Goal: Information Seeking & Learning: Learn about a topic

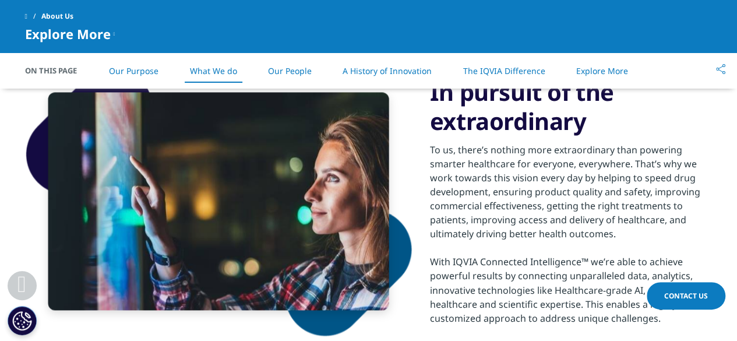
scroll to position [874, 0]
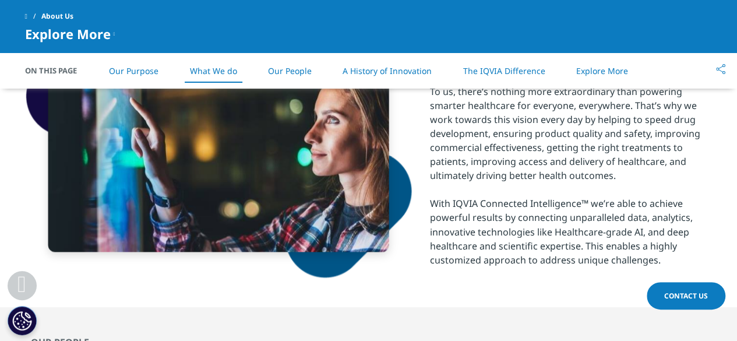
click at [142, 68] on link "Our Purpose" at bounding box center [134, 70] width 50 height 11
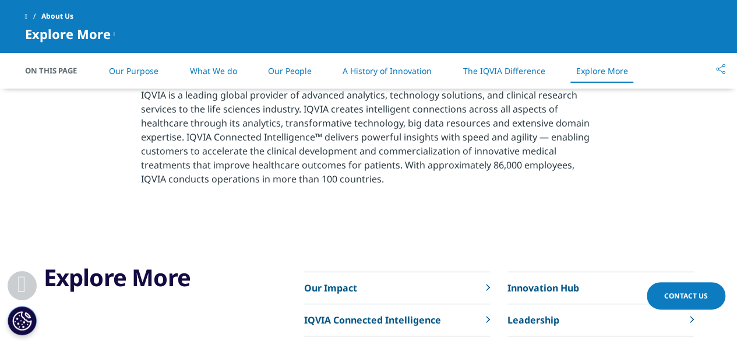
scroll to position [2469, 0]
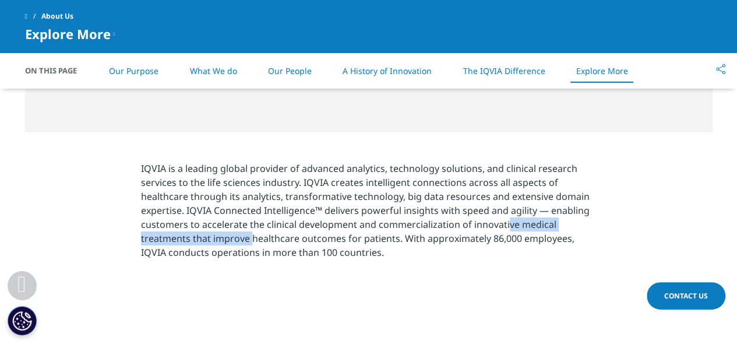
drag, startPoint x: 474, startPoint y: 228, endPoint x: 249, endPoint y: 226, distance: 224.9
click at [249, 232] on p "IQVIA is a leading global provider of advanced analytics, technology solutions,…" at bounding box center [368, 213] width 455 height 105
drag, startPoint x: 493, startPoint y: 219, endPoint x: 481, endPoint y: 197, distance: 24.5
click at [493, 219] on p "IQVIA is a leading global provider of advanced analytics, technology solutions,…" at bounding box center [368, 213] width 455 height 105
click at [526, 153] on section "IQVIA is a leading global provider of advanced analytics, technology solutions,…" at bounding box center [368, 213] width 737 height 163
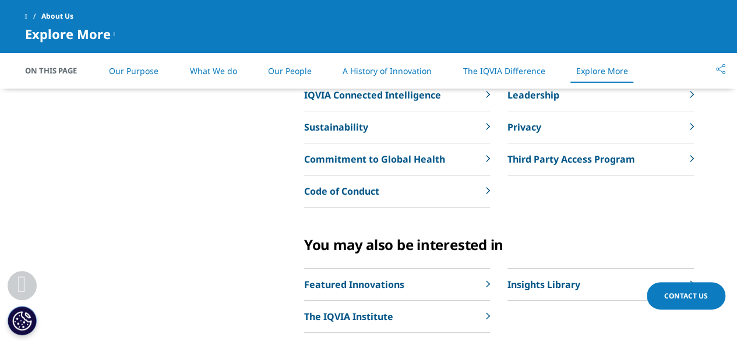
click at [350, 118] on link "Sustainability" at bounding box center [397, 127] width 186 height 32
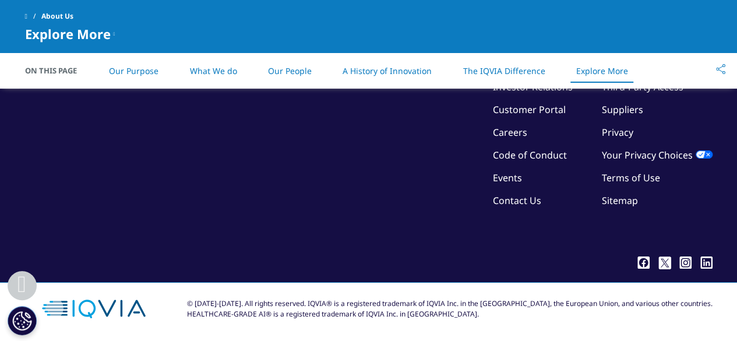
click at [466, 225] on div "©2025 IQVIA Inc, All Rights Reserved. Investor Relations Customer Portal Career…" at bounding box center [369, 165] width 688 height 171
click at [491, 259] on div "©2025 IQVIA Inc, All Rights Reserved. Investor Relations Customer Portal Career…" at bounding box center [369, 163] width 688 height 237
click at [135, 70] on link "Our Purpose" at bounding box center [134, 70] width 50 height 11
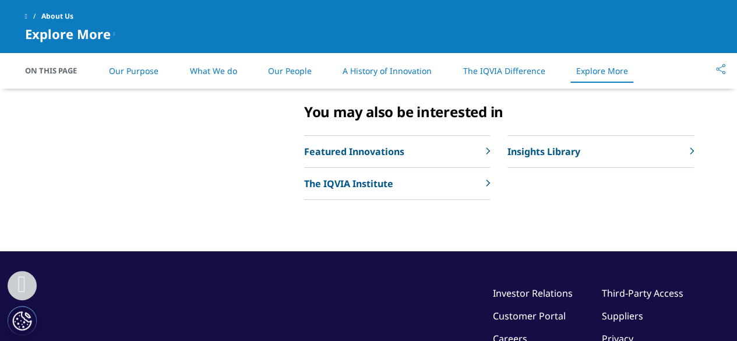
scroll to position [3107, 0]
